Goal: Information Seeking & Learning: Learn about a topic

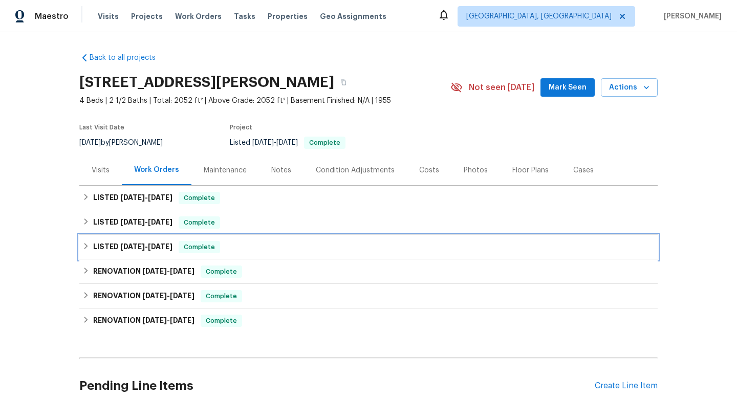
click at [87, 250] on icon at bounding box center [85, 246] width 7 height 7
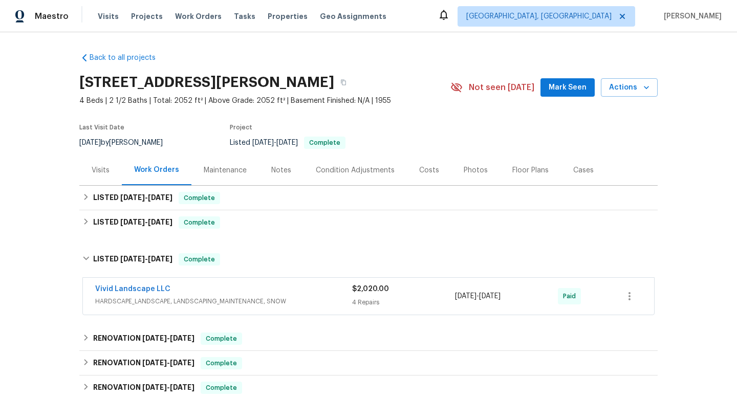
click at [391, 294] on div "$2,020.00 4 Repairs" at bounding box center [403, 296] width 103 height 25
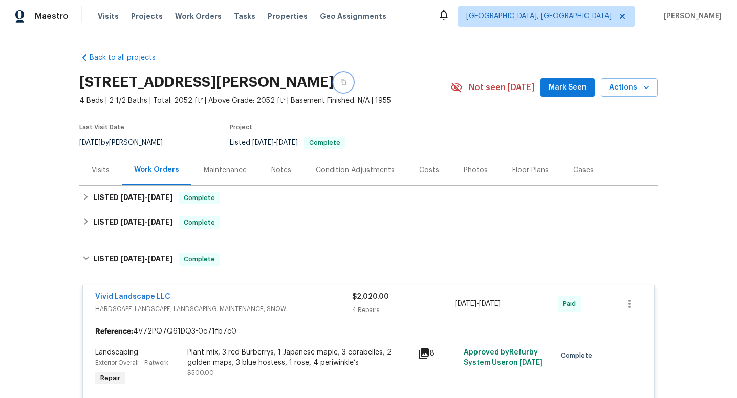
click at [347, 84] on icon "button" at bounding box center [343, 82] width 6 height 6
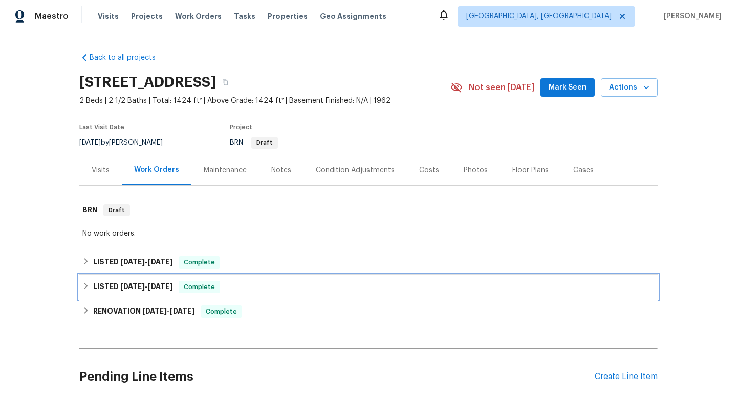
click at [84, 288] on icon at bounding box center [85, 286] width 7 height 7
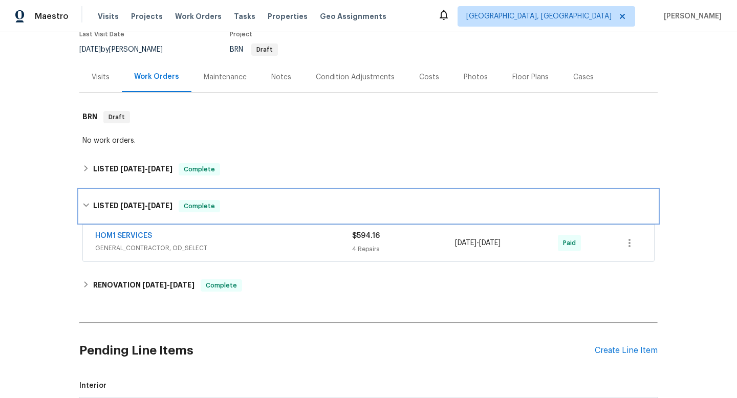
scroll to position [95, 0]
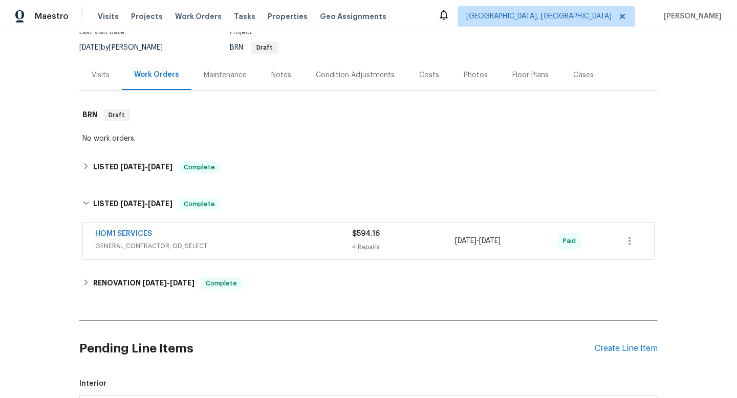
click at [397, 236] on div "$594.16" at bounding box center [403, 234] width 103 height 10
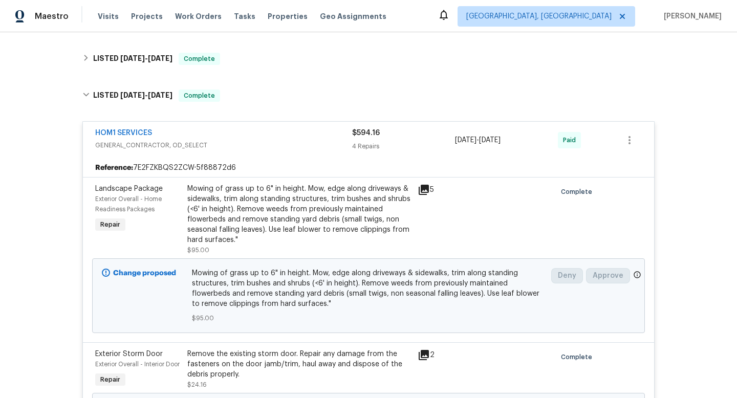
scroll to position [203, 0]
click at [633, 139] on icon "button" at bounding box center [630, 141] width 12 height 12
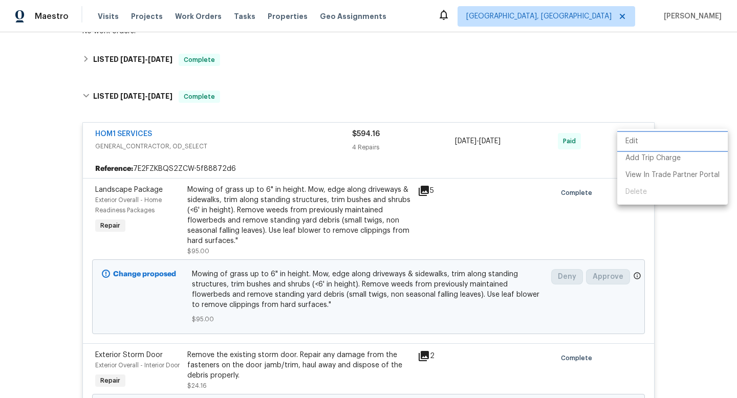
click at [639, 137] on li "Edit" at bounding box center [672, 141] width 111 height 17
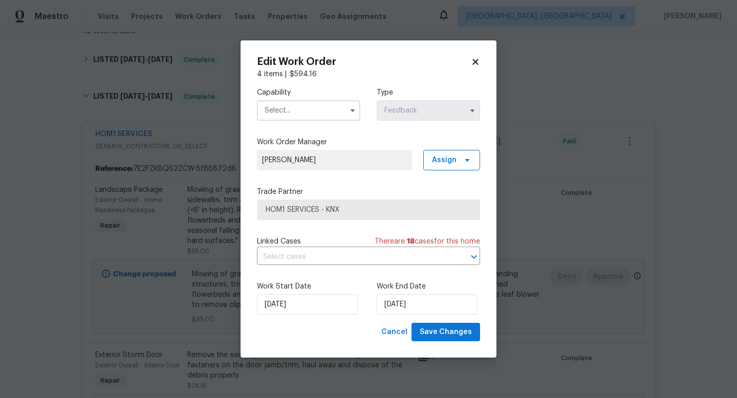
click at [479, 62] on icon at bounding box center [475, 61] width 9 height 9
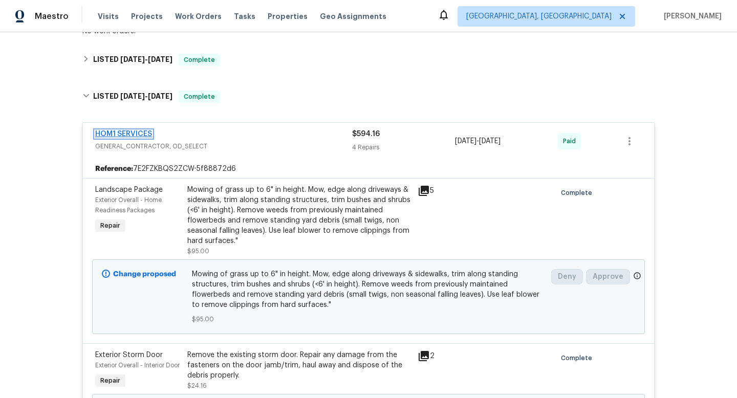
click at [138, 135] on link "HOM1 SERVICES" at bounding box center [123, 134] width 57 height 7
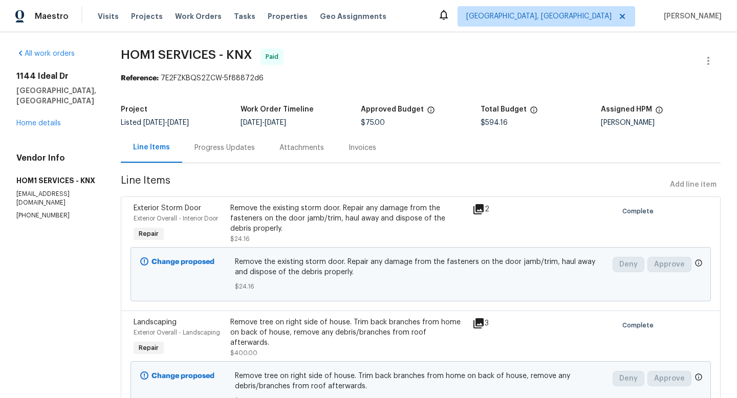
click at [224, 152] on div "Progress Updates" at bounding box center [225, 148] width 60 height 10
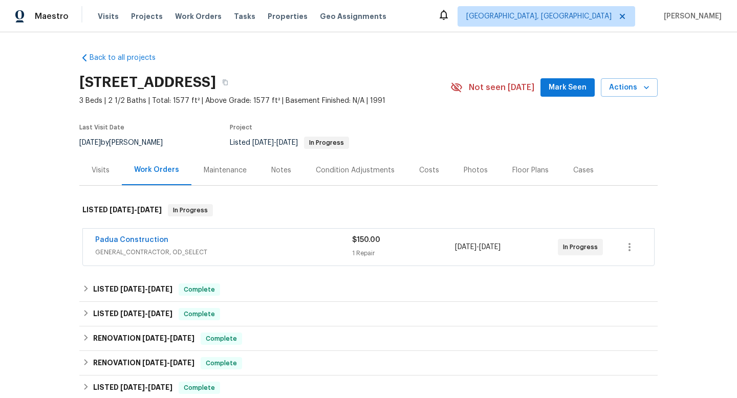
scroll to position [183, 0]
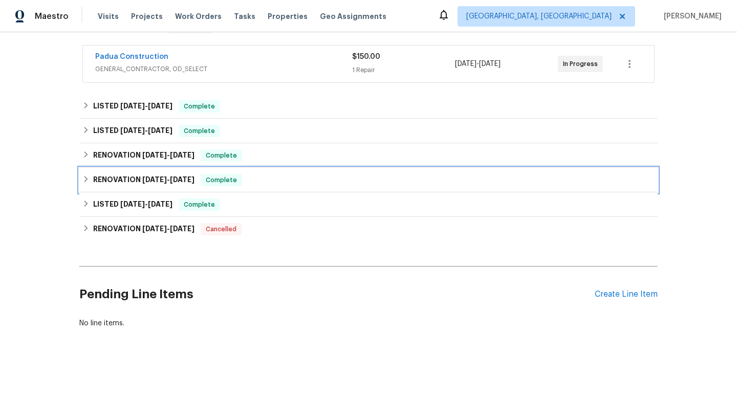
click at [83, 182] on icon at bounding box center [85, 179] width 7 height 7
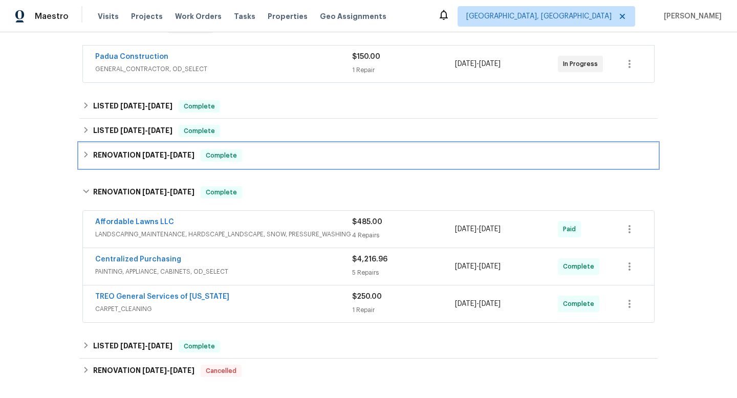
click at [86, 152] on icon at bounding box center [85, 154] width 7 height 7
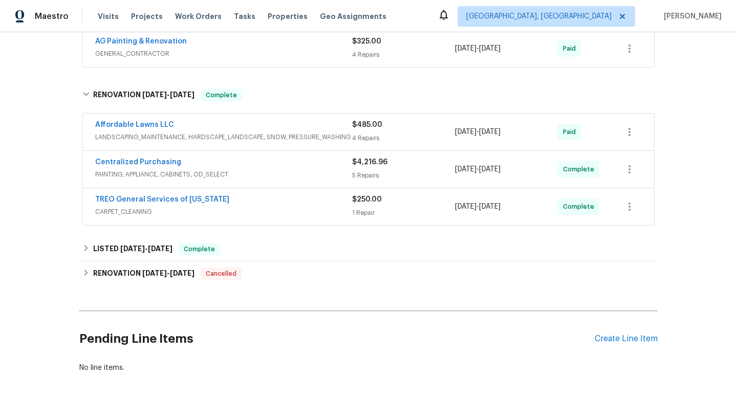
scroll to position [453, 0]
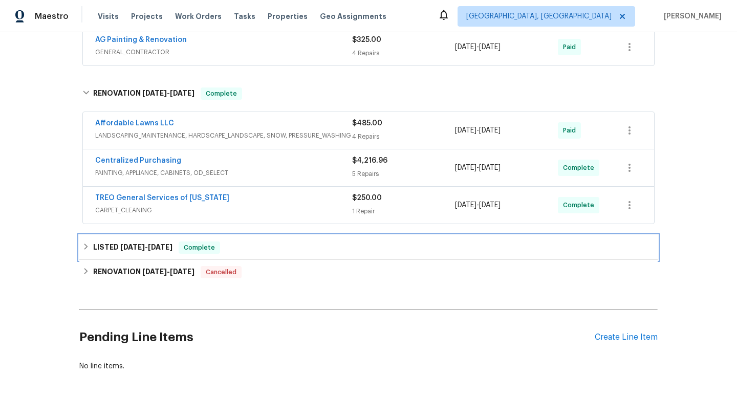
click at [84, 246] on icon at bounding box center [85, 246] width 7 height 7
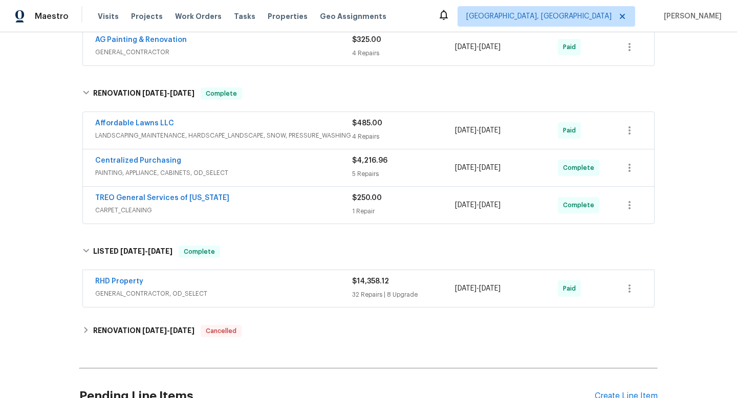
click at [370, 294] on div "32 Repairs | 8 Upgrade" at bounding box center [403, 295] width 103 height 10
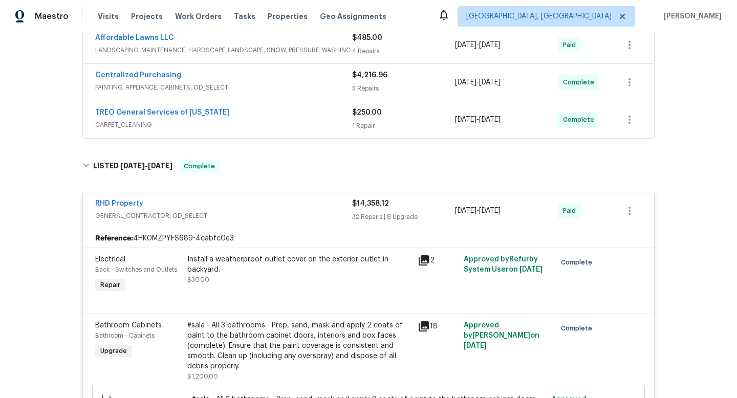
scroll to position [510, 0]
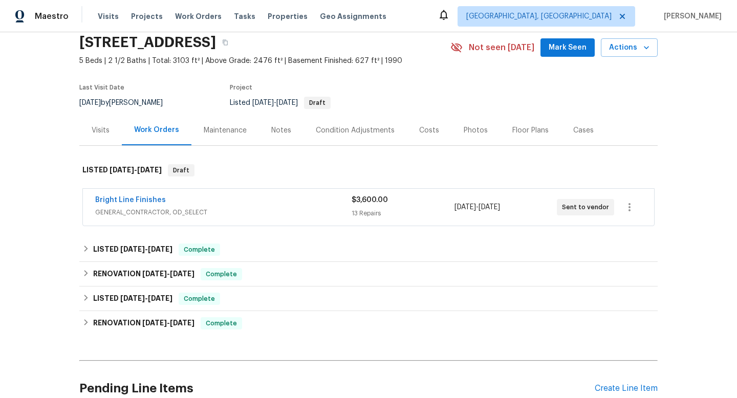
scroll to position [41, 0]
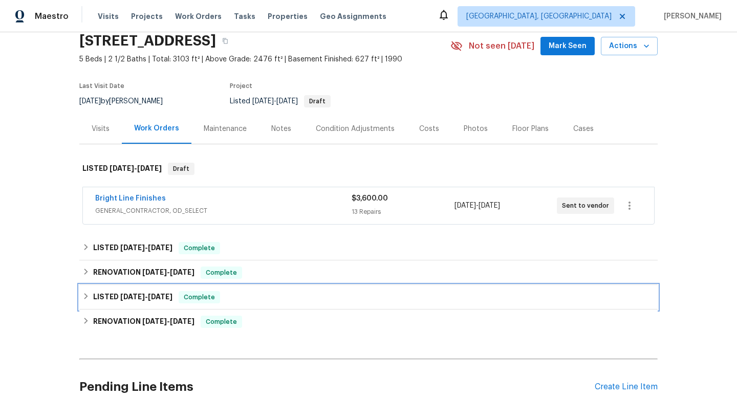
click at [79, 296] on div "LISTED 7/11/25 - 7/20/25 Complete" at bounding box center [368, 297] width 579 height 25
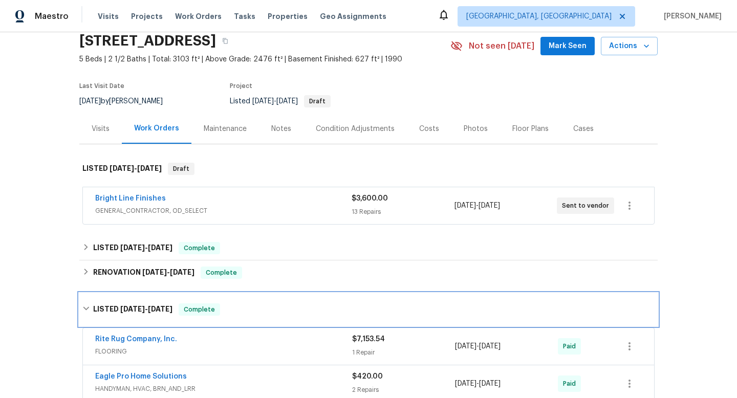
scroll to position [175, 0]
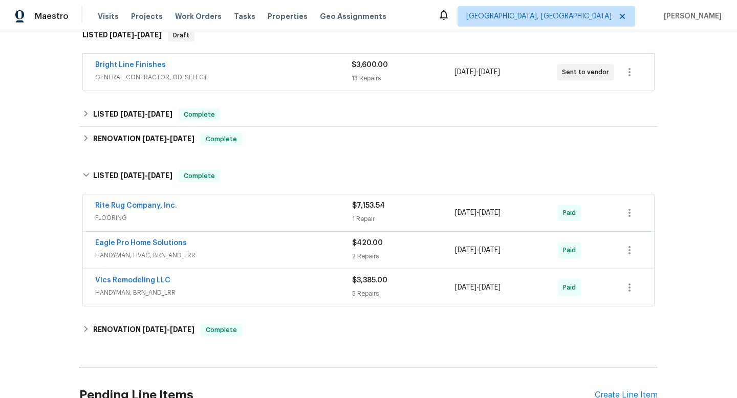
click at [372, 204] on span "$7,153.54" at bounding box center [368, 205] width 33 height 7
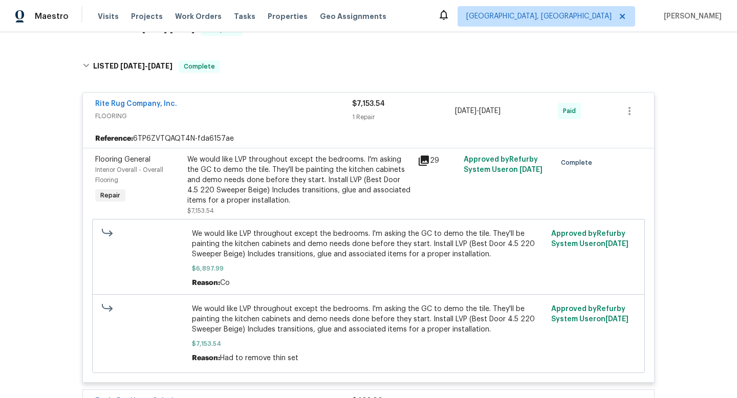
scroll to position [286, 0]
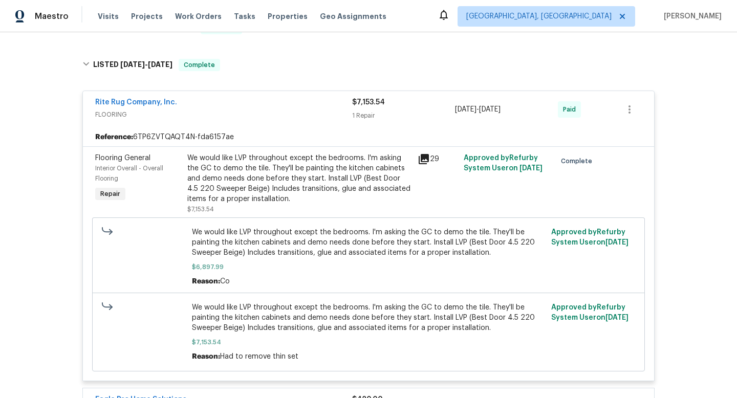
click at [313, 182] on div "We would like LVP throughout except the bedrooms. I'm asking the GC to demo the…" at bounding box center [299, 178] width 224 height 51
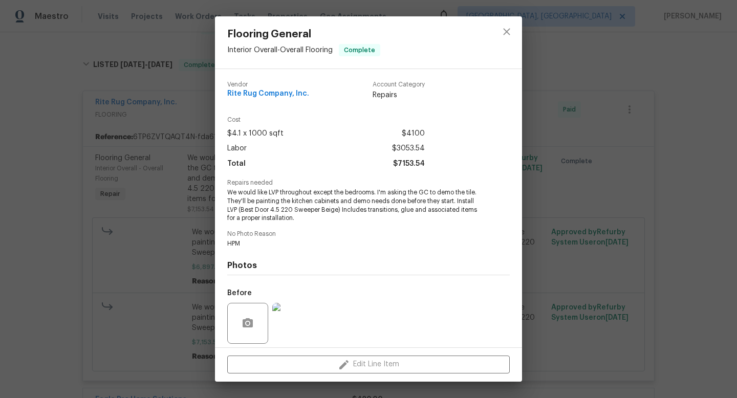
scroll to position [73, 0]
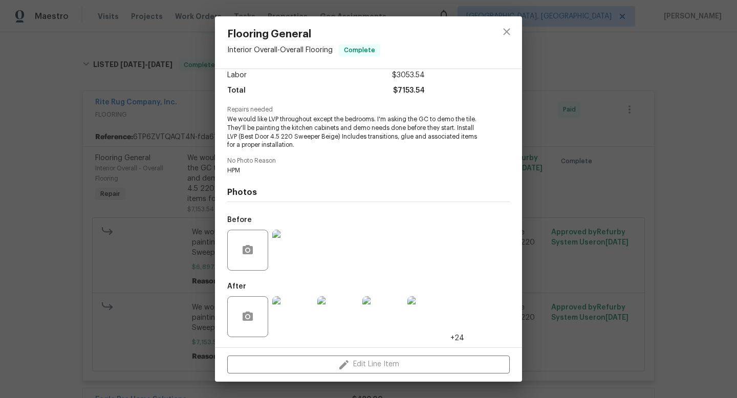
click at [290, 254] on img at bounding box center [292, 250] width 41 height 41
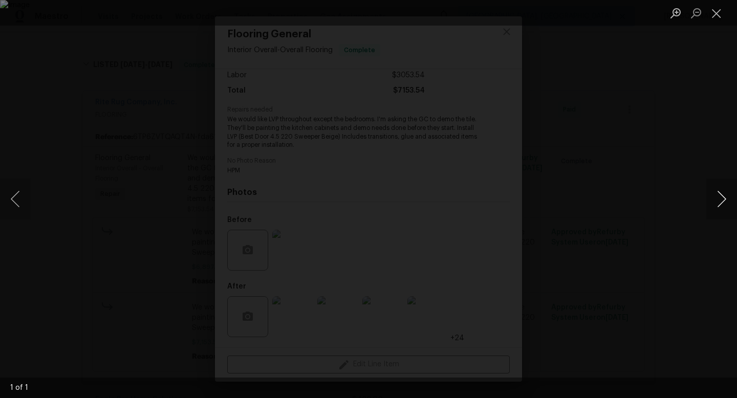
click at [717, 200] on button "Next image" at bounding box center [722, 199] width 31 height 41
click at [721, 196] on button "Next image" at bounding box center [722, 199] width 31 height 41
click at [720, 13] on button "Close lightbox" at bounding box center [717, 13] width 20 height 18
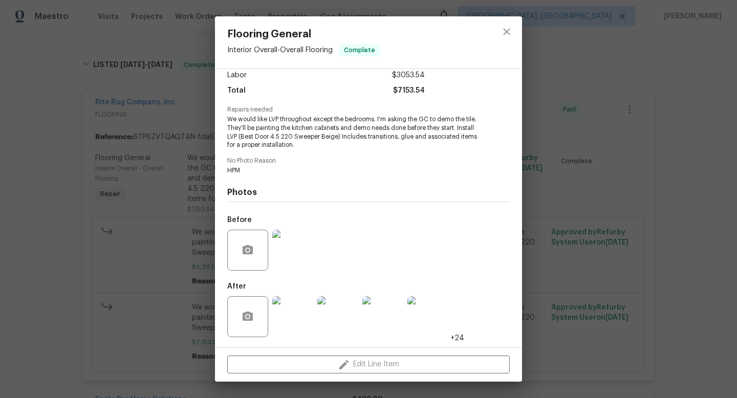
click at [559, 90] on div "Flooring General Interior Overall - Overall Flooring Complete Vendor Rite Rug C…" at bounding box center [368, 199] width 737 height 398
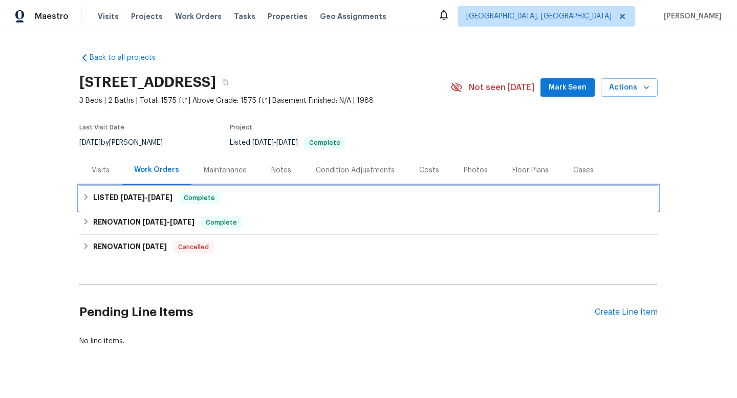
click at [84, 197] on icon at bounding box center [85, 197] width 7 height 7
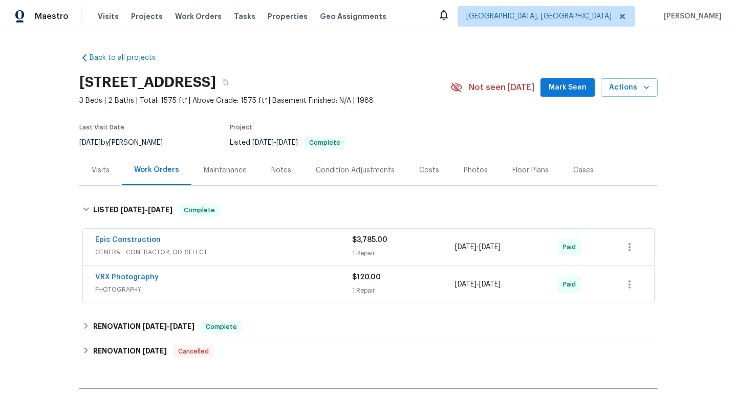
click at [373, 243] on span "$3,785.00" at bounding box center [369, 240] width 35 height 7
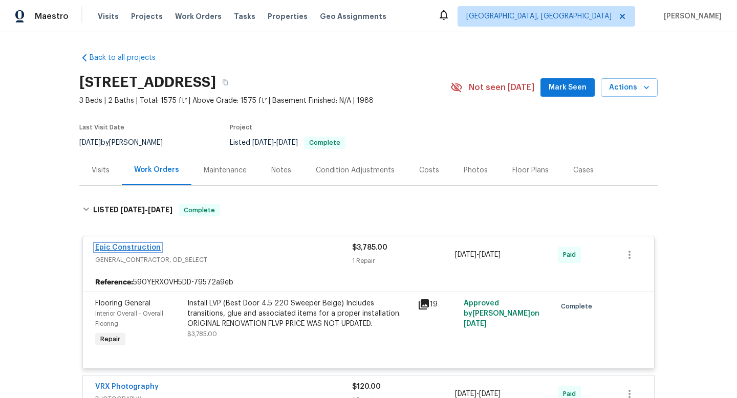
click at [143, 248] on link "Epic Construction" at bounding box center [128, 247] width 66 height 7
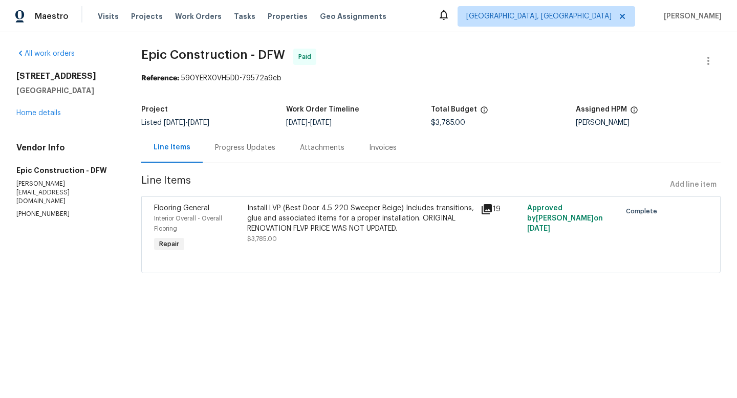
click at [260, 151] on div "Progress Updates" at bounding box center [245, 148] width 60 height 10
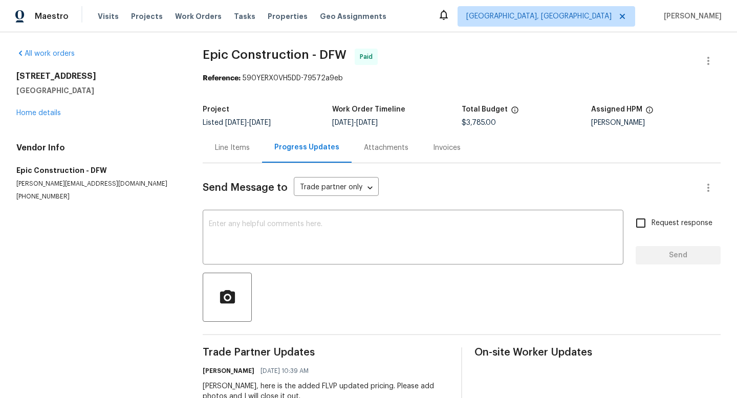
scroll to position [32, 0]
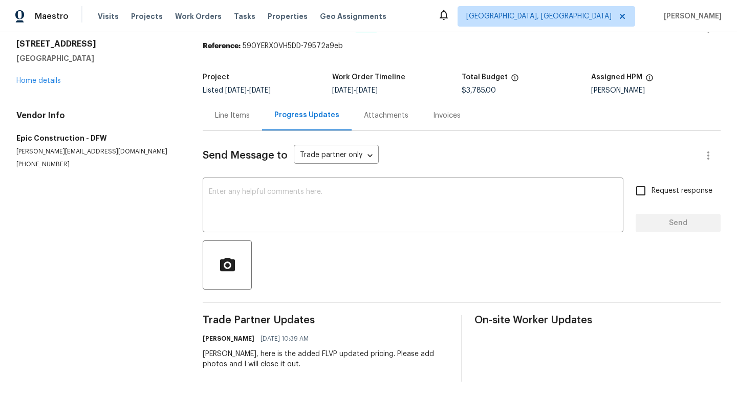
click at [238, 116] on div "Line Items" at bounding box center [232, 116] width 35 height 10
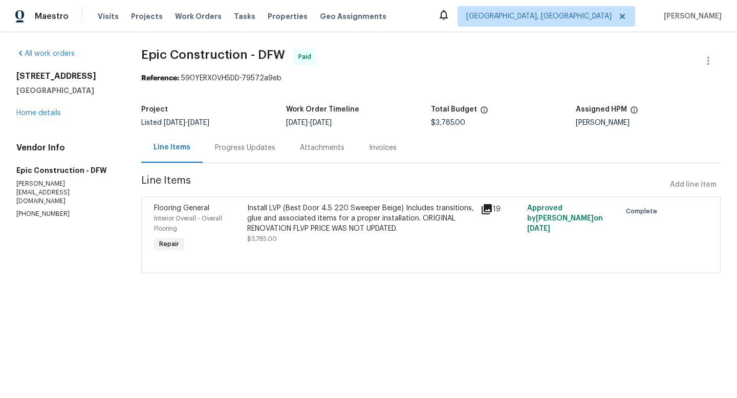
click at [262, 146] on div "Progress Updates" at bounding box center [245, 148] width 60 height 10
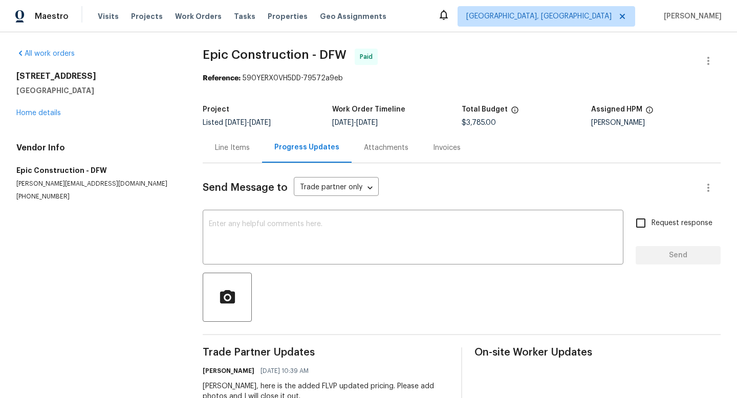
click at [214, 146] on div "Line Items" at bounding box center [232, 148] width 59 height 30
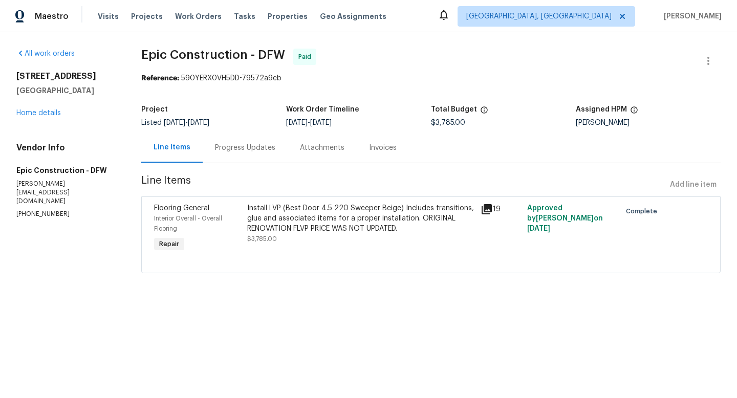
click at [266, 241] on span "$3,785.00" at bounding box center [262, 239] width 30 height 6
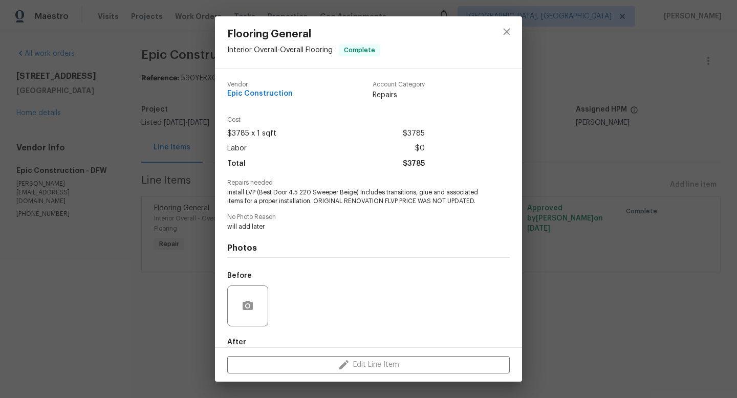
scroll to position [56, 0]
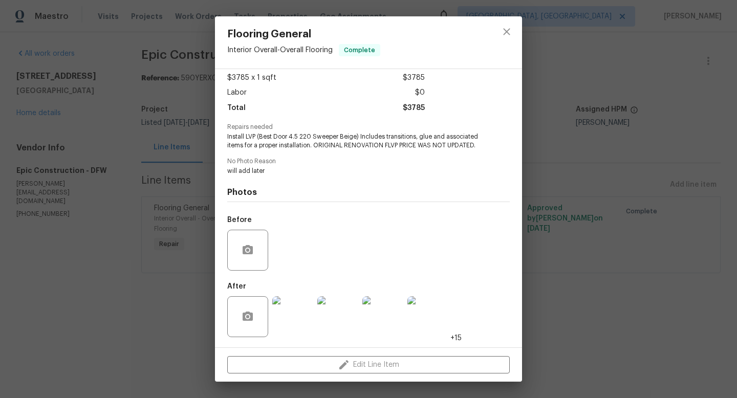
click at [302, 325] on img at bounding box center [292, 316] width 41 height 41
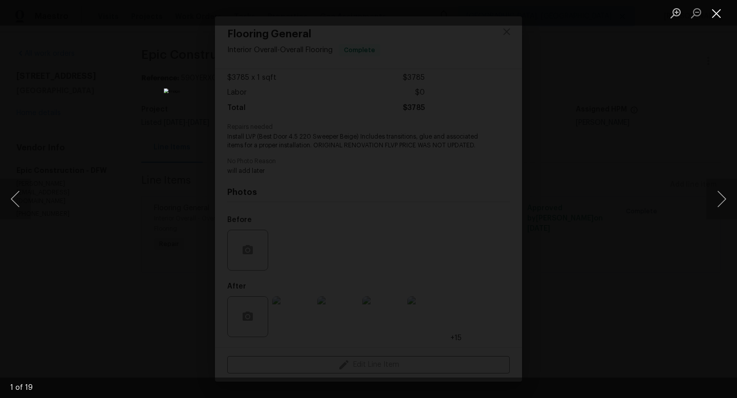
click at [721, 13] on button "Close lightbox" at bounding box center [717, 13] width 20 height 18
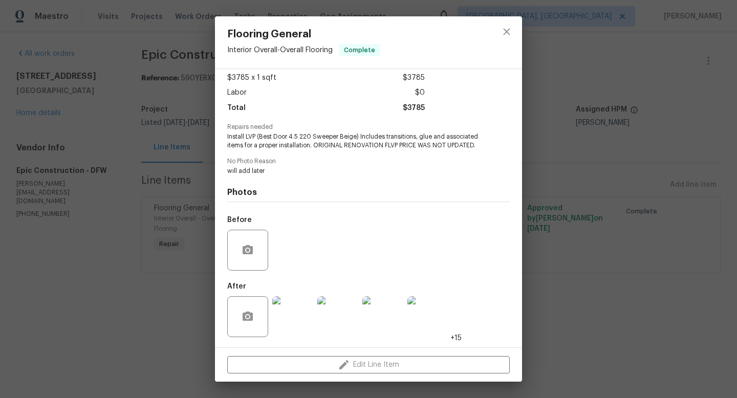
click at [549, 80] on div "Flooring General Interior Overall - Overall Flooring Complete Vendor Epic Const…" at bounding box center [368, 199] width 737 height 398
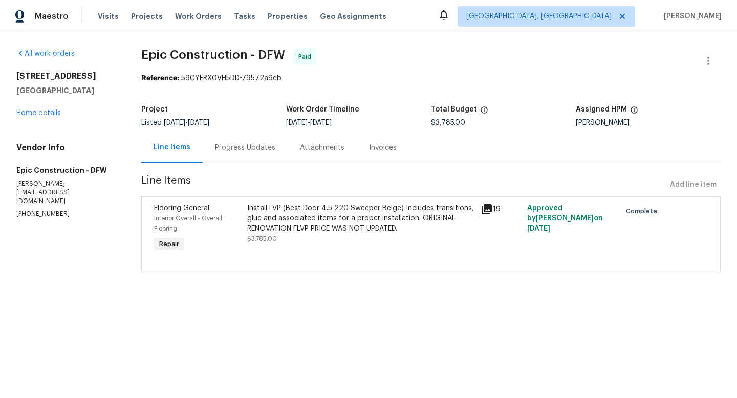
click at [226, 153] on div "Progress Updates" at bounding box center [245, 148] width 60 height 10
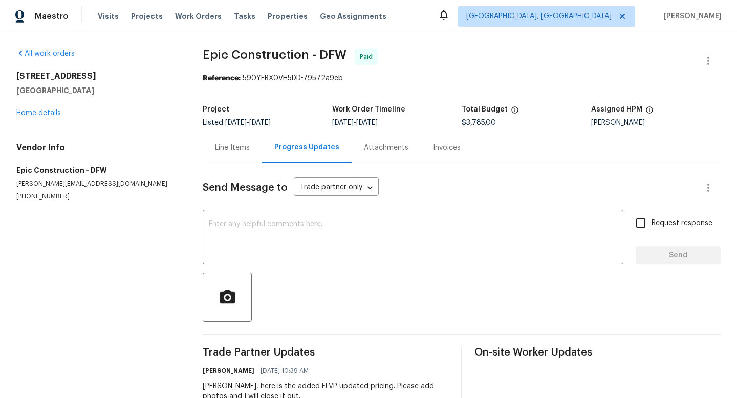
scroll to position [32, 0]
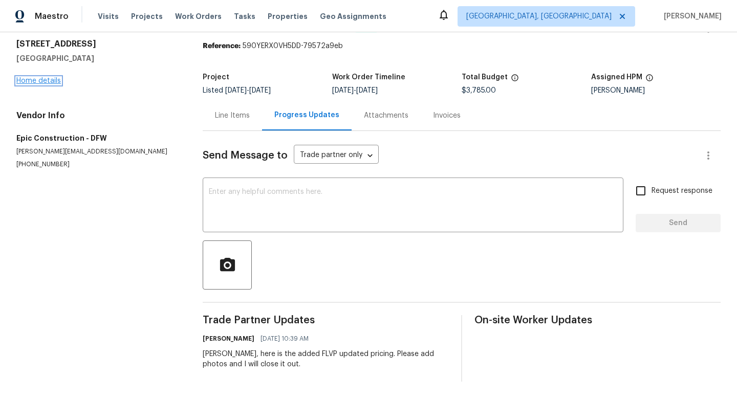
click at [38, 82] on link "Home details" at bounding box center [38, 80] width 45 height 7
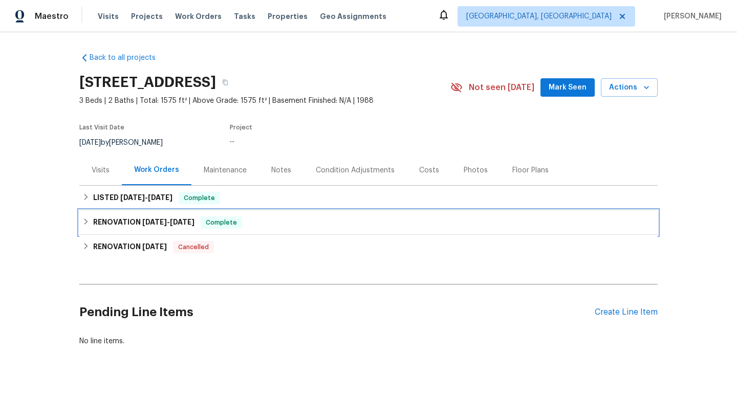
click at [82, 218] on icon at bounding box center [85, 221] width 7 height 7
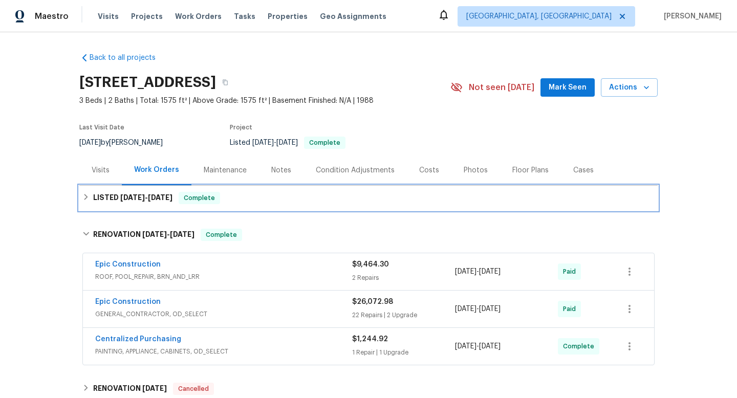
click at [89, 198] on icon at bounding box center [85, 197] width 7 height 7
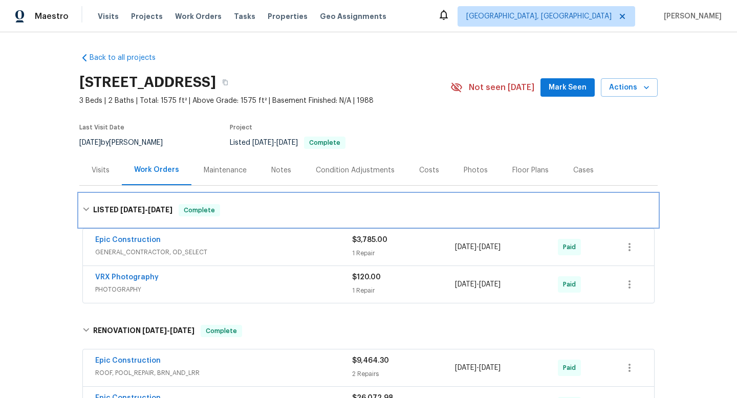
scroll to position [186, 0]
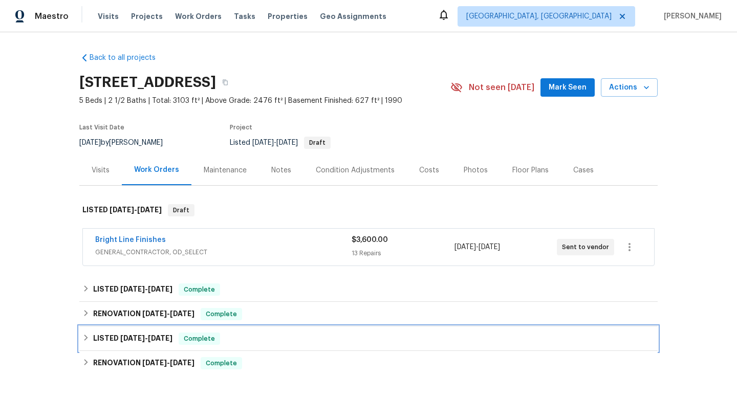
click at [86, 333] on div "LISTED [DATE] - [DATE] Complete" at bounding box center [368, 339] width 572 height 12
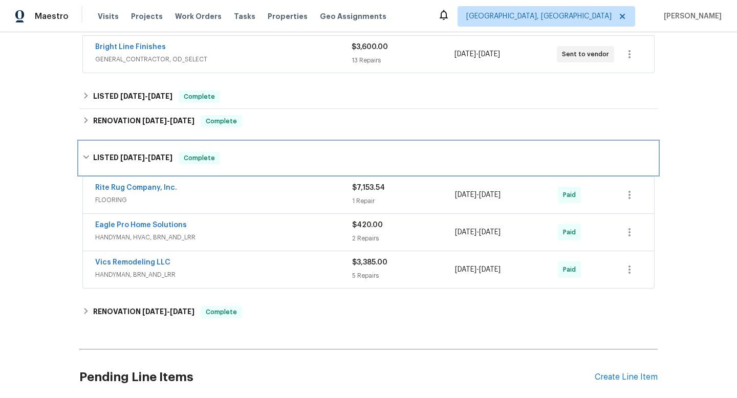
scroll to position [202, 0]
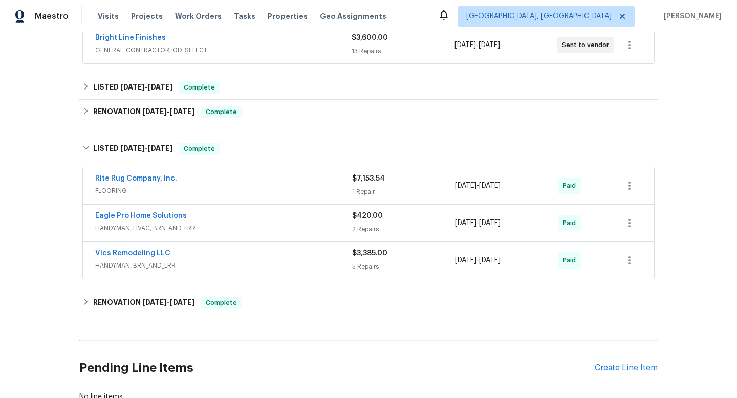
click at [364, 184] on div "$7,153.54 1 Repair" at bounding box center [403, 186] width 103 height 25
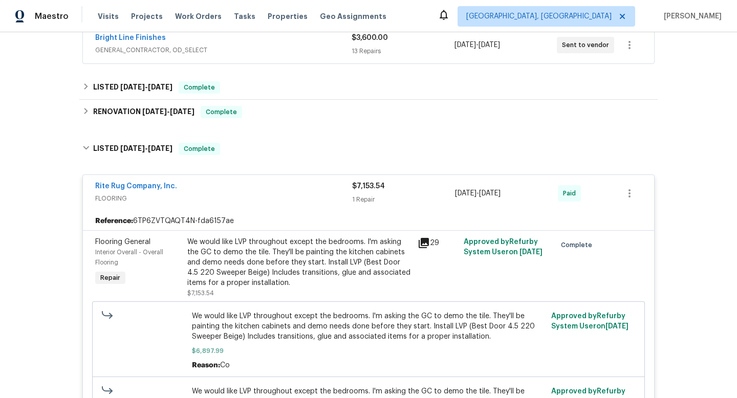
click at [370, 193] on div "$7,153.54 1 Repair" at bounding box center [403, 193] width 103 height 25
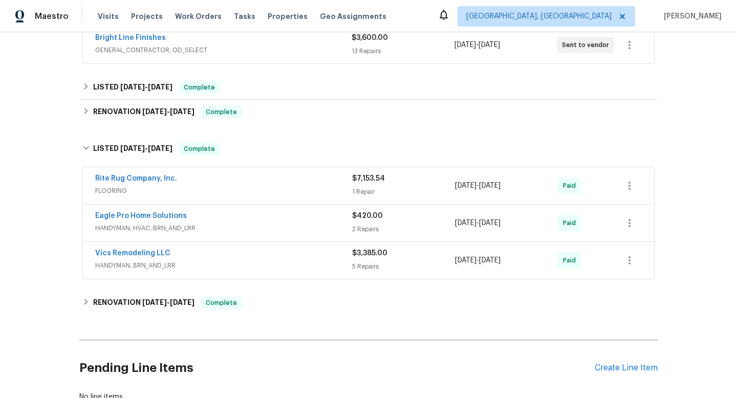
click at [370, 193] on div "1 Repair" at bounding box center [403, 192] width 103 height 10
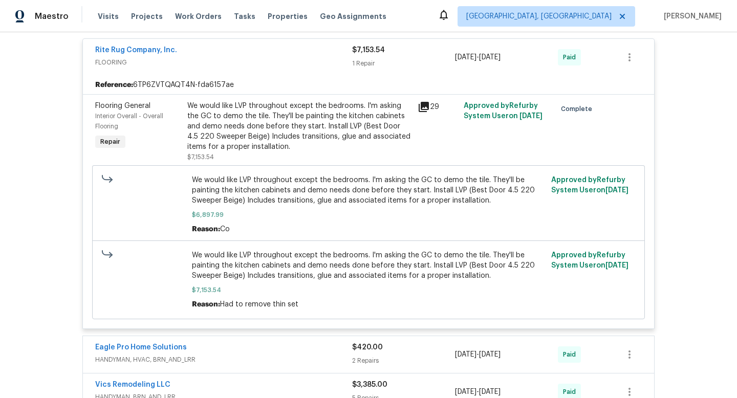
scroll to position [343, 0]
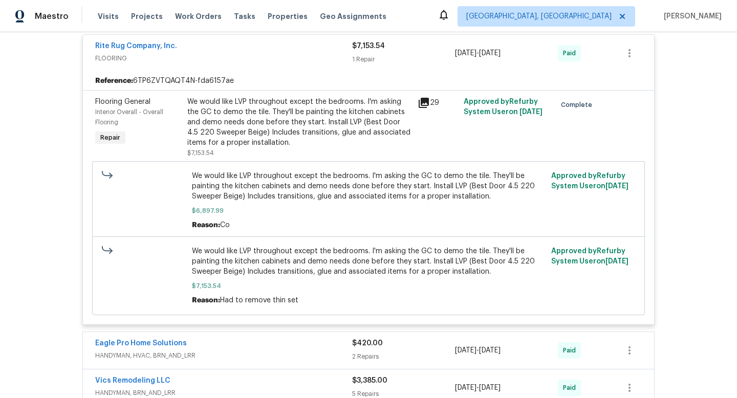
click at [376, 52] on div "$7,153.54 1 Repair" at bounding box center [403, 53] width 103 height 25
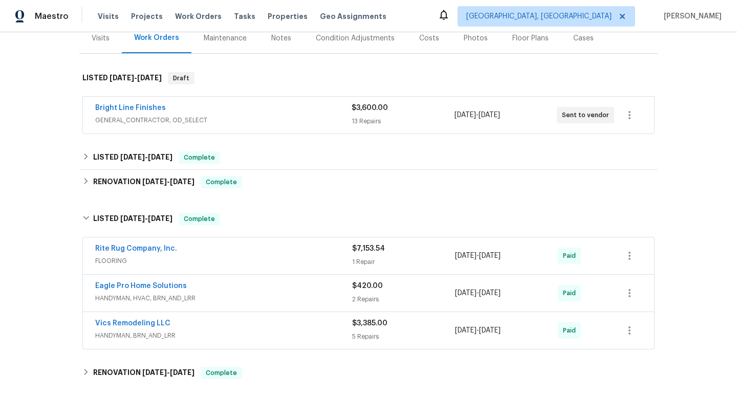
scroll to position [0, 0]
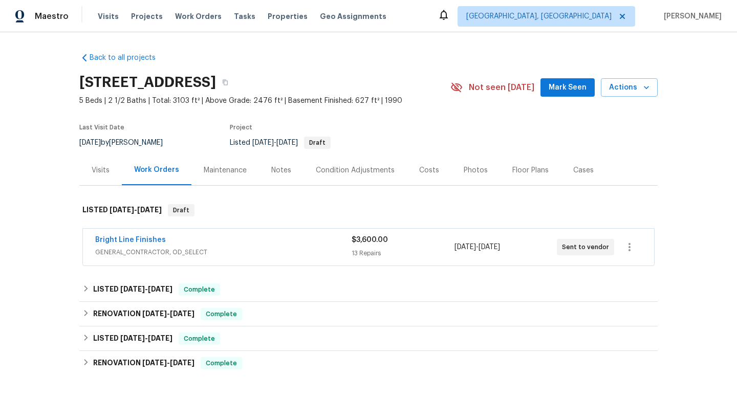
scroll to position [134, 0]
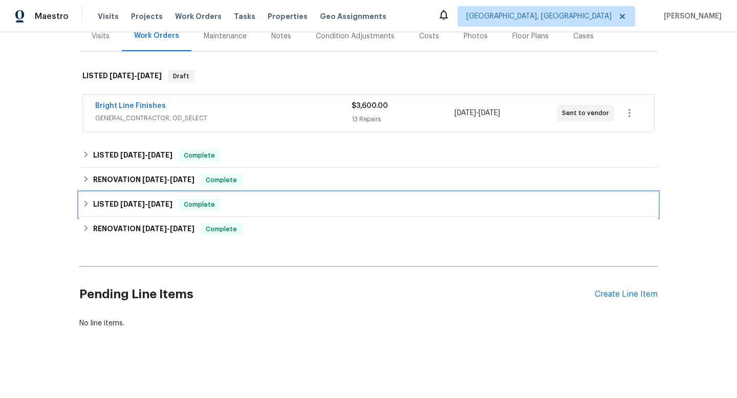
click at [85, 205] on icon at bounding box center [85, 203] width 7 height 7
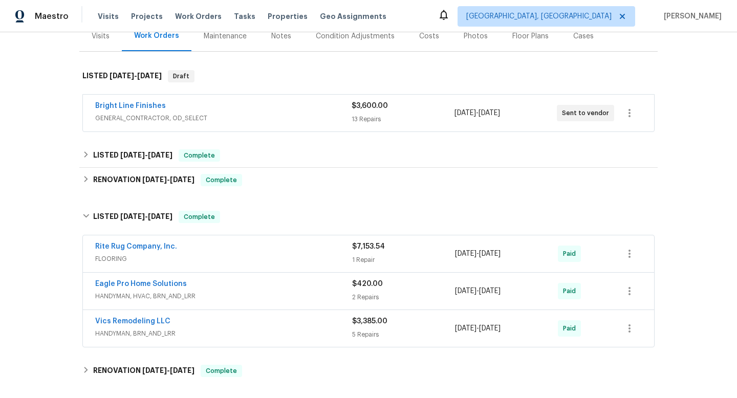
click at [374, 322] on span "$3,385.00" at bounding box center [369, 321] width 35 height 7
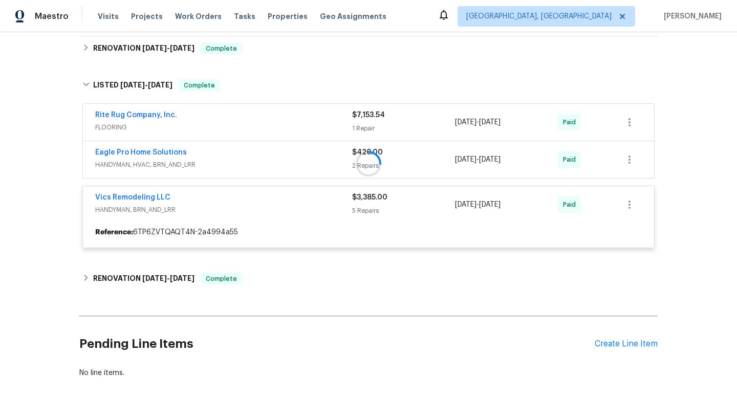
scroll to position [315, 0]
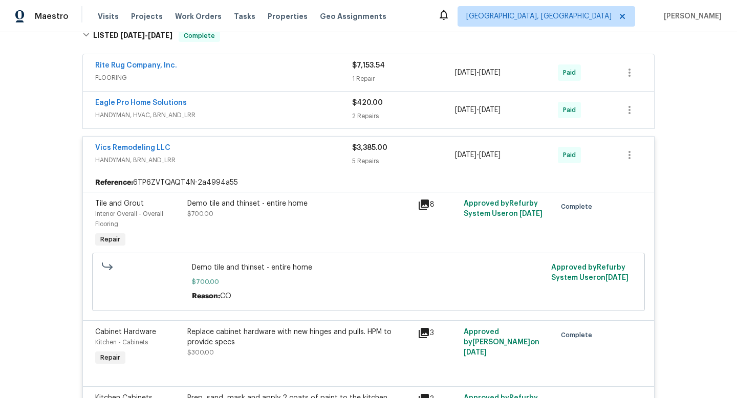
click at [261, 213] on div "Demo tile and thinset - entire home $700.00" at bounding box center [299, 209] width 224 height 20
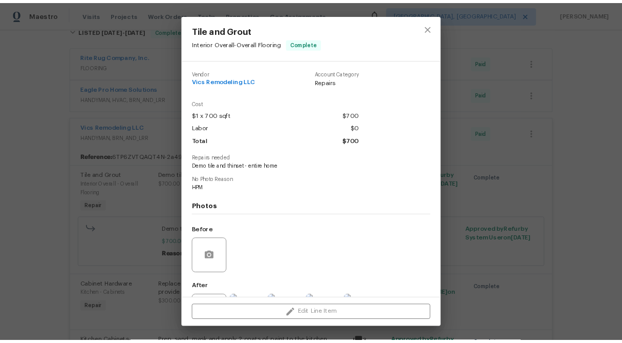
scroll to position [48, 0]
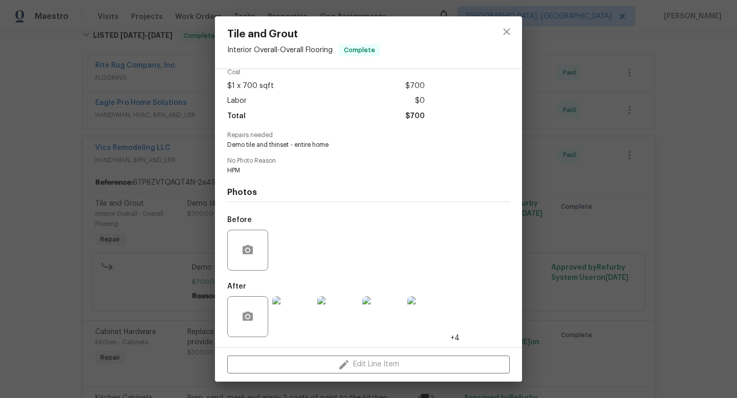
click at [304, 322] on img at bounding box center [292, 316] width 41 height 41
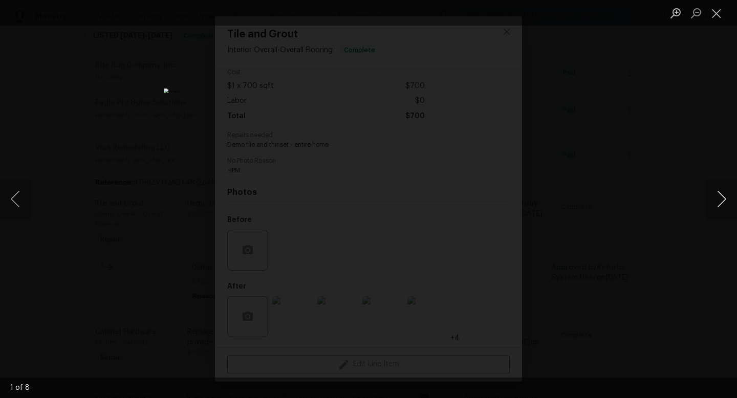
click at [722, 204] on button "Next image" at bounding box center [722, 199] width 31 height 41
click at [720, 12] on button "Close lightbox" at bounding box center [717, 13] width 20 height 18
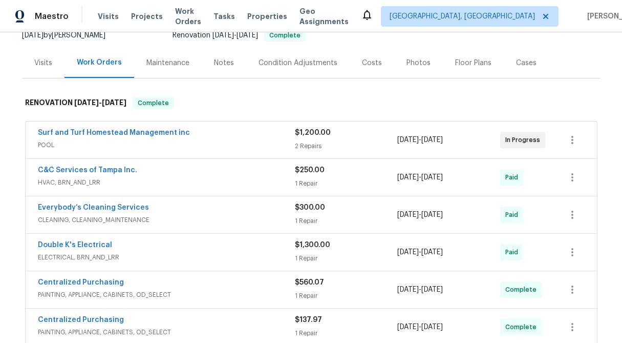
scroll to position [108, 0]
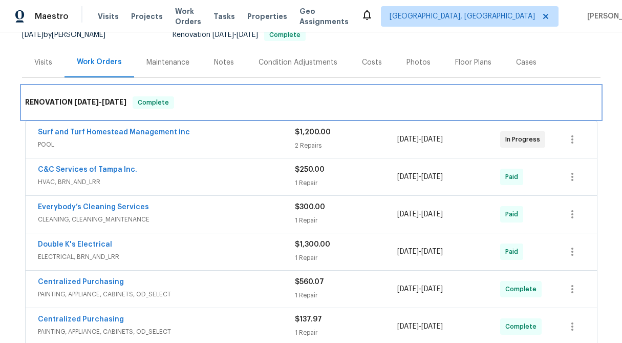
click at [52, 100] on h6 "RENOVATION [DATE] - [DATE]" at bounding box center [75, 102] width 101 height 12
click at [23, 98] on div "RENOVATION [DATE] - [DATE] Complete" at bounding box center [311, 102] width 579 height 33
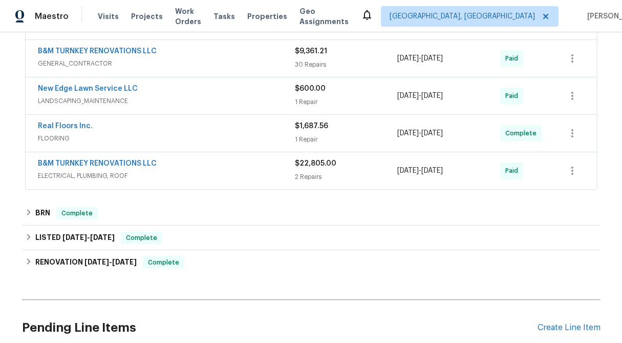
scroll to position [415, 0]
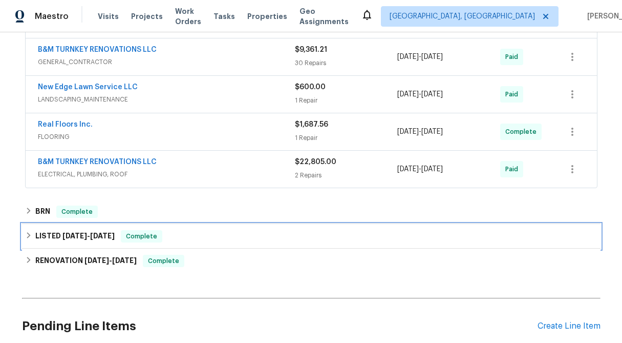
click at [28, 236] on icon at bounding box center [29, 235] width 4 height 6
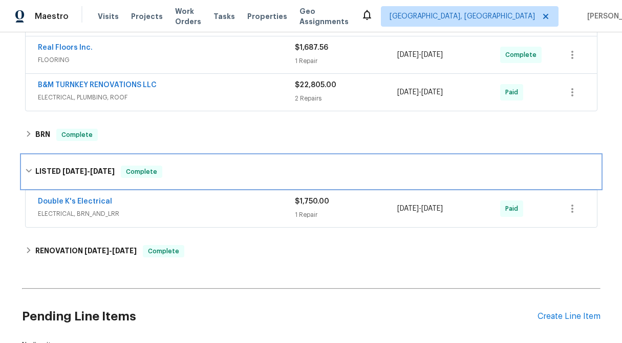
scroll to position [492, 0]
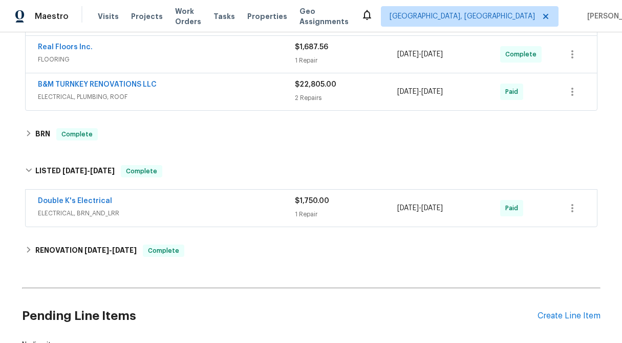
click at [302, 206] on div "$1,750.00 1 Repair" at bounding box center [346, 208] width 103 height 25
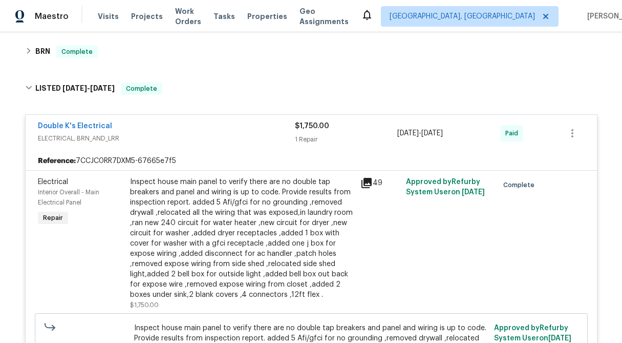
scroll to position [594, 0]
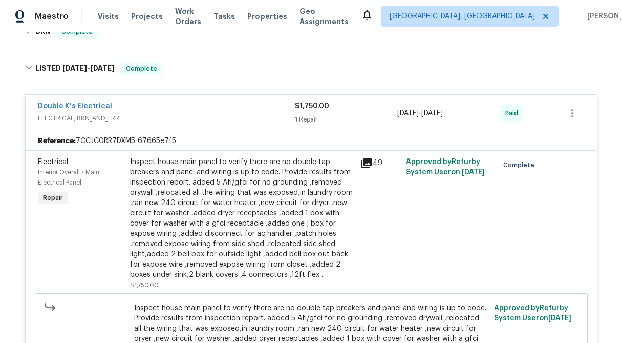
click at [255, 219] on div "Inspect house main panel to verify there are no double tap breakers and panel a…" at bounding box center [242, 218] width 224 height 123
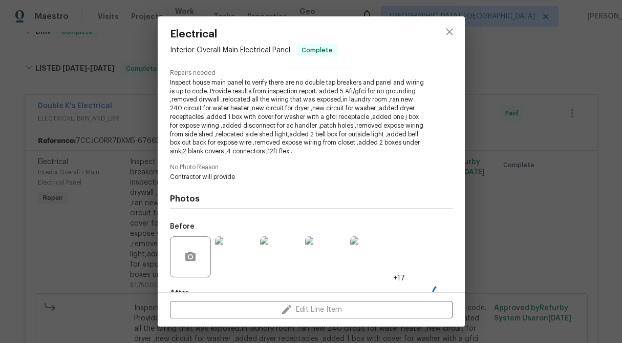
scroll to position [172, 0]
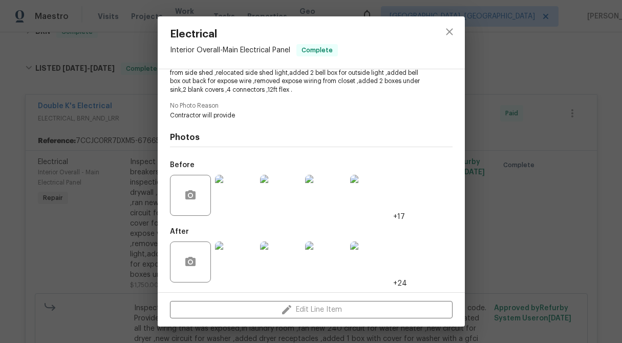
click at [376, 260] on img at bounding box center [370, 261] width 41 height 41
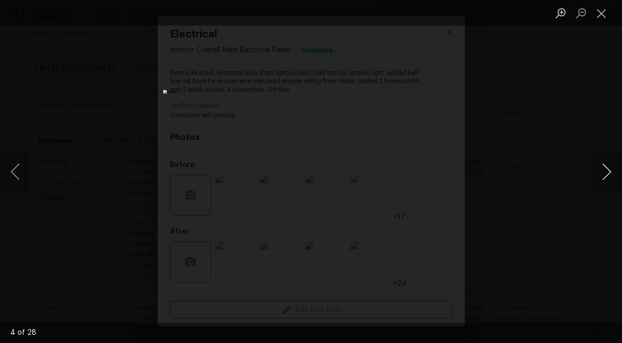
click at [610, 174] on button "Next image" at bounding box center [606, 171] width 31 height 41
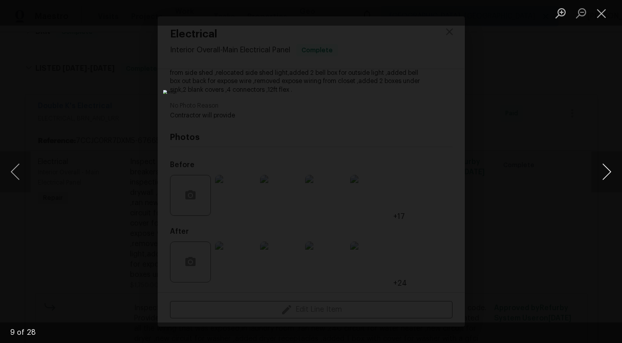
click at [610, 174] on button "Next image" at bounding box center [606, 171] width 31 height 41
click at [598, 17] on button "Close lightbox" at bounding box center [601, 13] width 20 height 18
